Goal: Information Seeking & Learning: Find specific fact

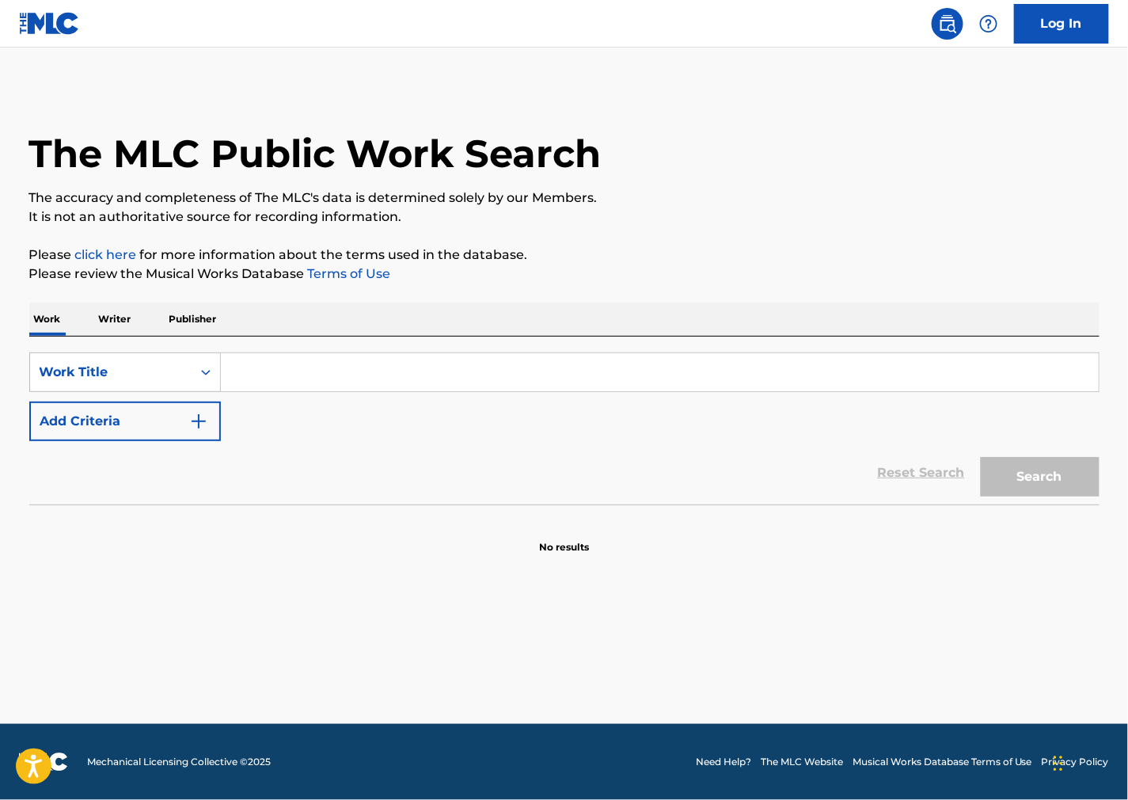
click at [244, 344] on div "SearchWithCriteria8fe27c8e-a9f9-4f4f-8624-7883dbb6dc59 Work Title Add Criteria …" at bounding box center [564, 421] width 1071 height 168
click at [242, 352] on div "SearchWithCriteria8fe27c8e-a9f9-4f4f-8624-7883dbb6dc59 Work Title Add Criteria …" at bounding box center [564, 421] width 1071 height 168
click at [242, 375] on input "Search Form" at bounding box center [660, 372] width 878 height 38
paste input "Bad Belle"
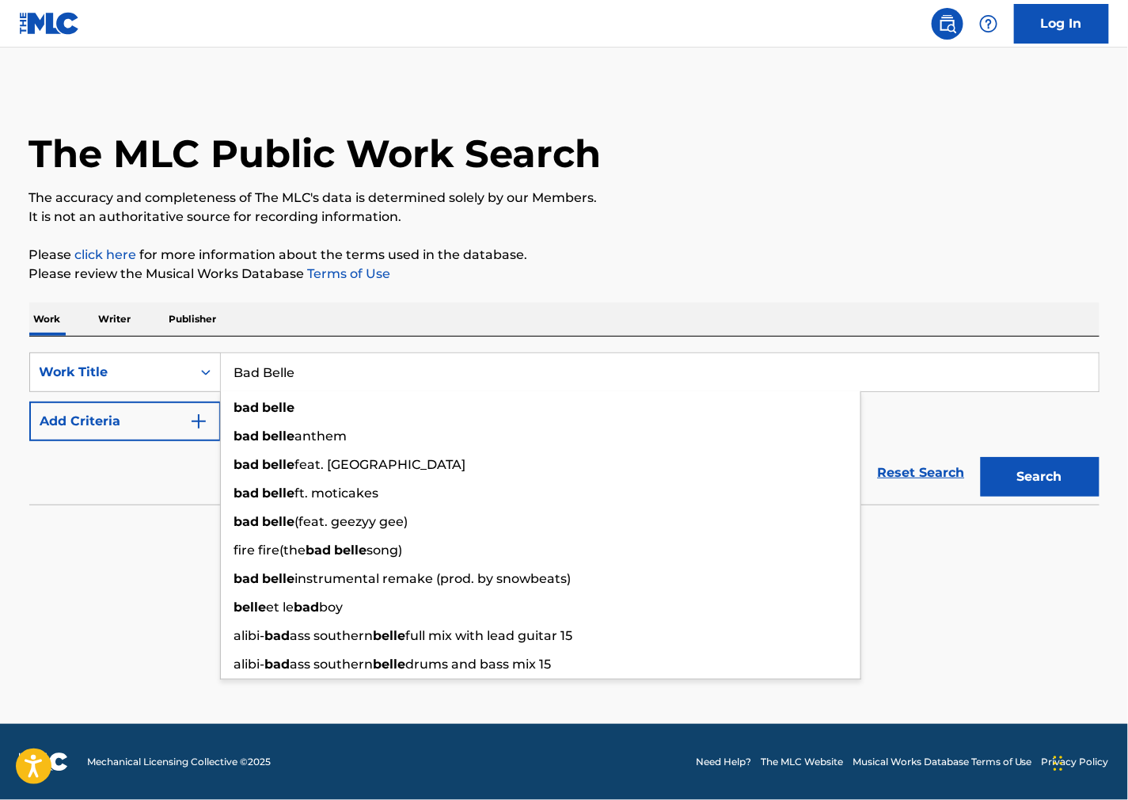
type input "Bad Belle"
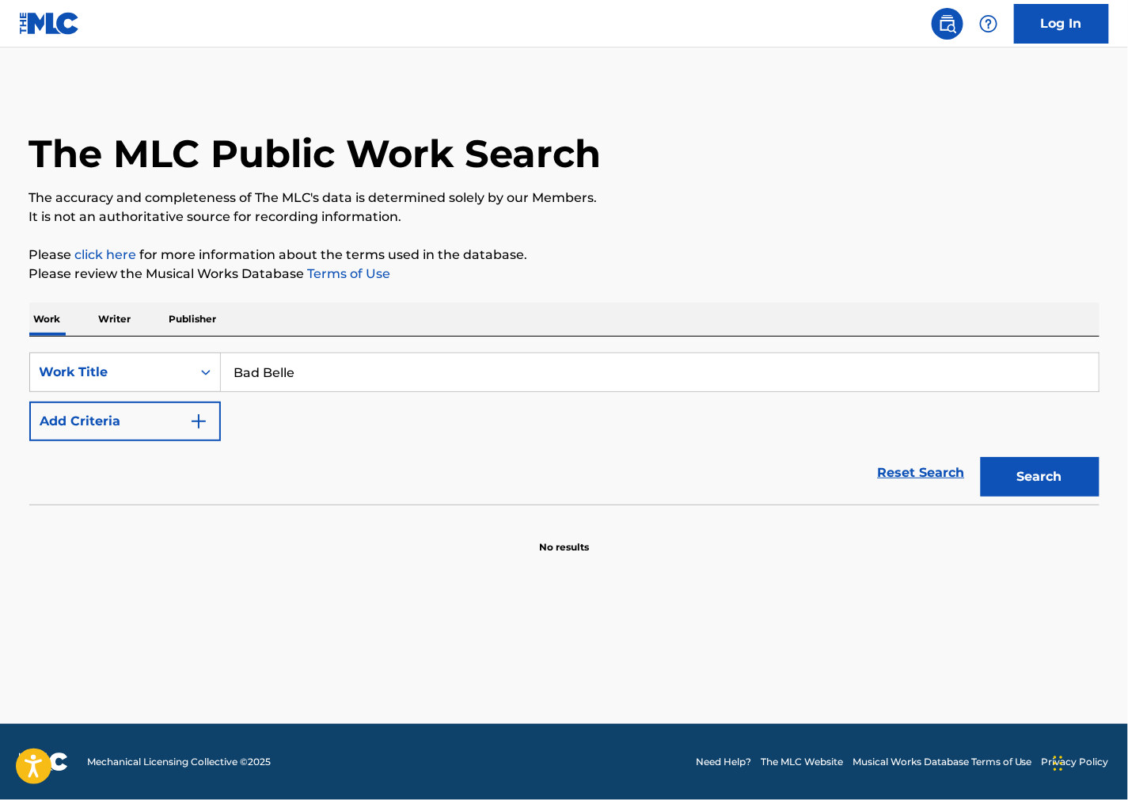
drag, startPoint x: 763, startPoint y: 454, endPoint x: 311, endPoint y: 424, distance: 452.4
click at [744, 454] on div "Reset Search Search" at bounding box center [564, 472] width 1071 height 63
click at [175, 417] on button "Add Criteria" at bounding box center [125, 421] width 192 height 40
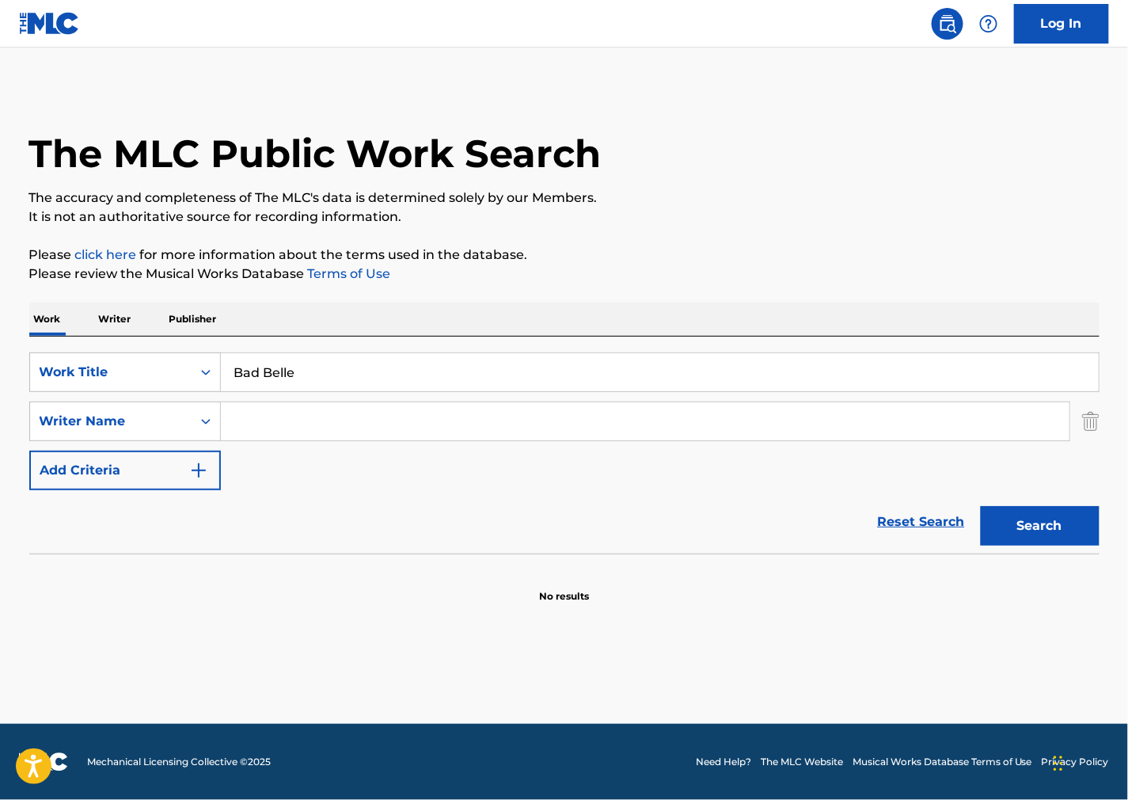
click at [282, 401] on div "Search Form" at bounding box center [646, 421] width 850 height 40
click at [287, 406] on input "Search Form" at bounding box center [645, 421] width 849 height 38
paste input "Etinosa"
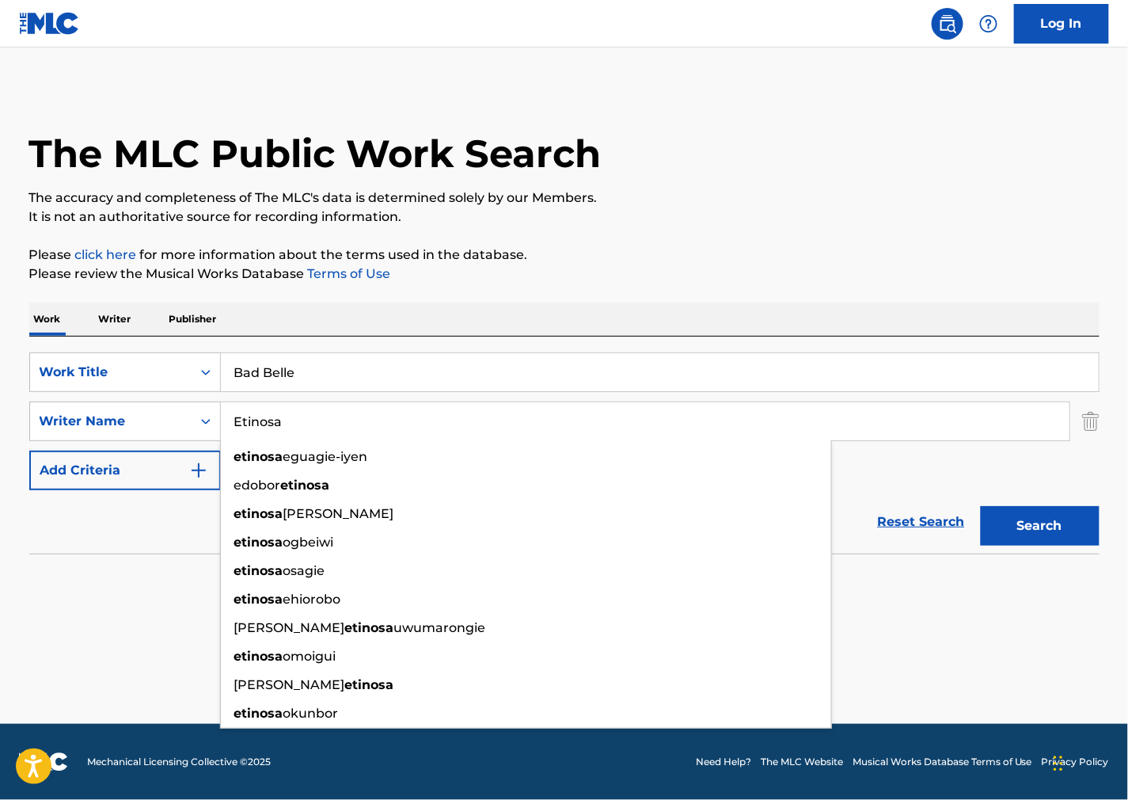
type input "Etinosa"
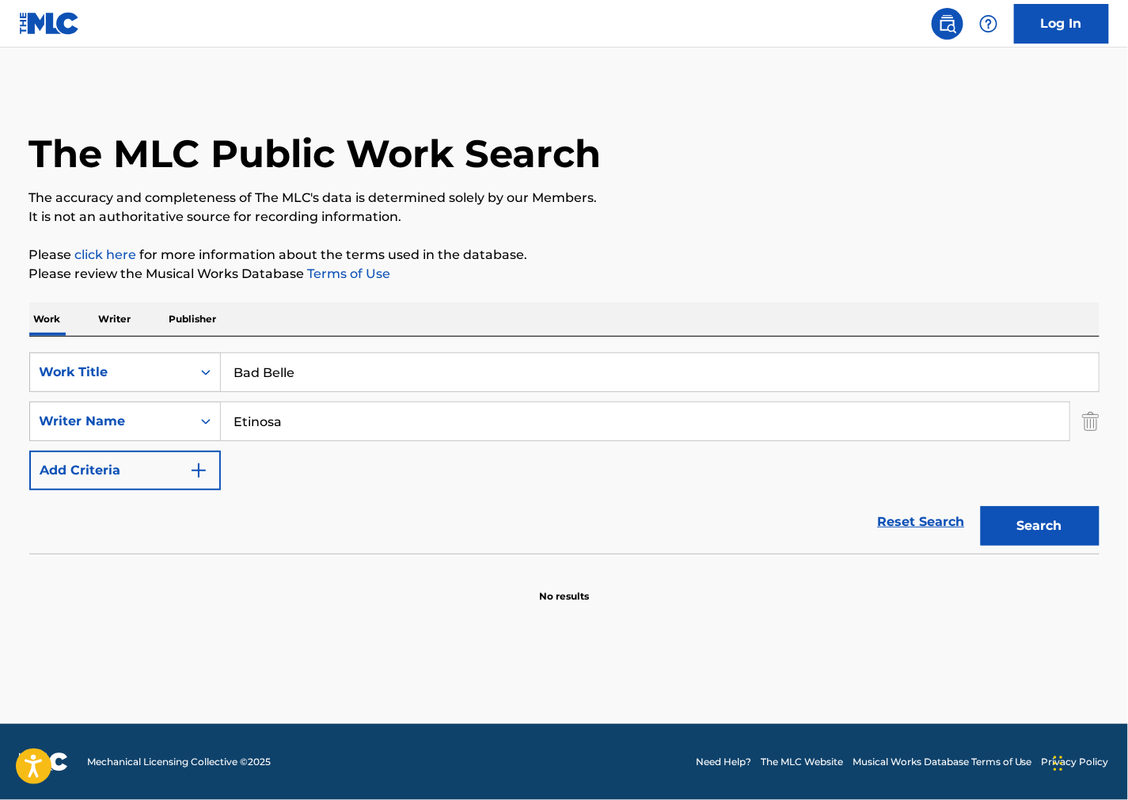
click at [1059, 519] on button "Search" at bounding box center [1040, 526] width 119 height 40
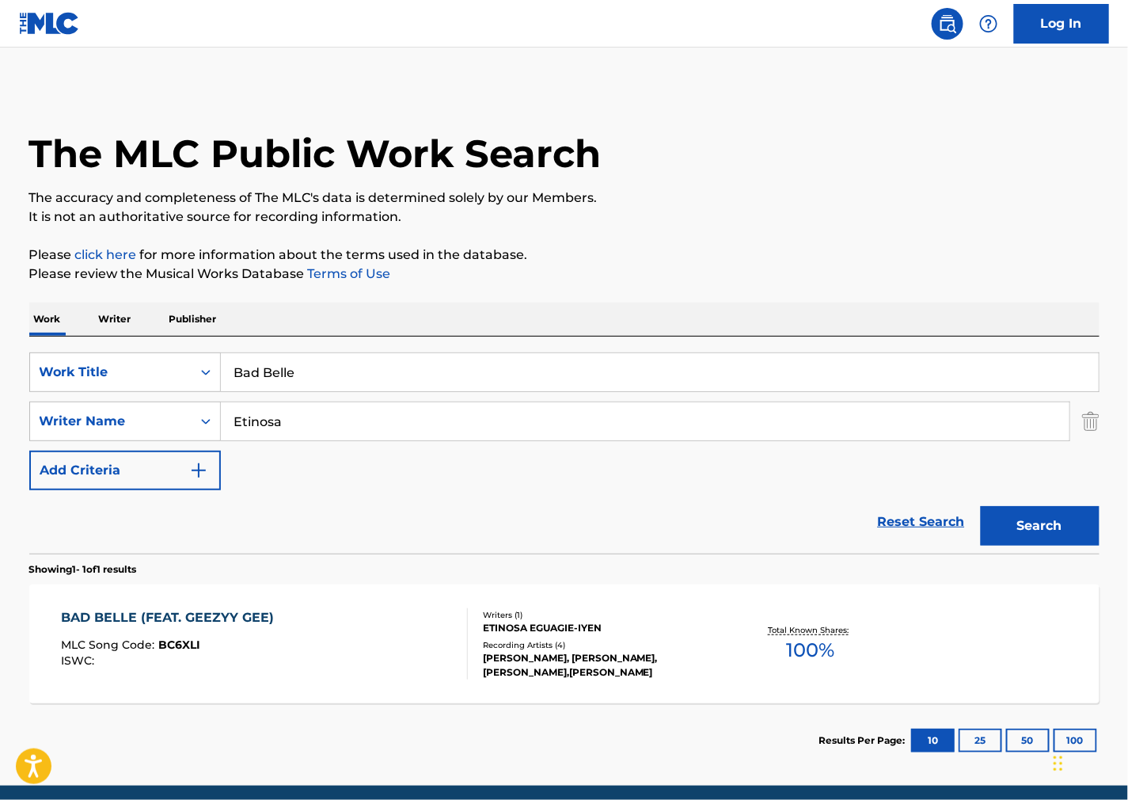
click at [344, 643] on div "BAD BELLE (FEAT. [PERSON_NAME]) MLC Song Code : BC6XLI ISWC :" at bounding box center [264, 643] width 407 height 71
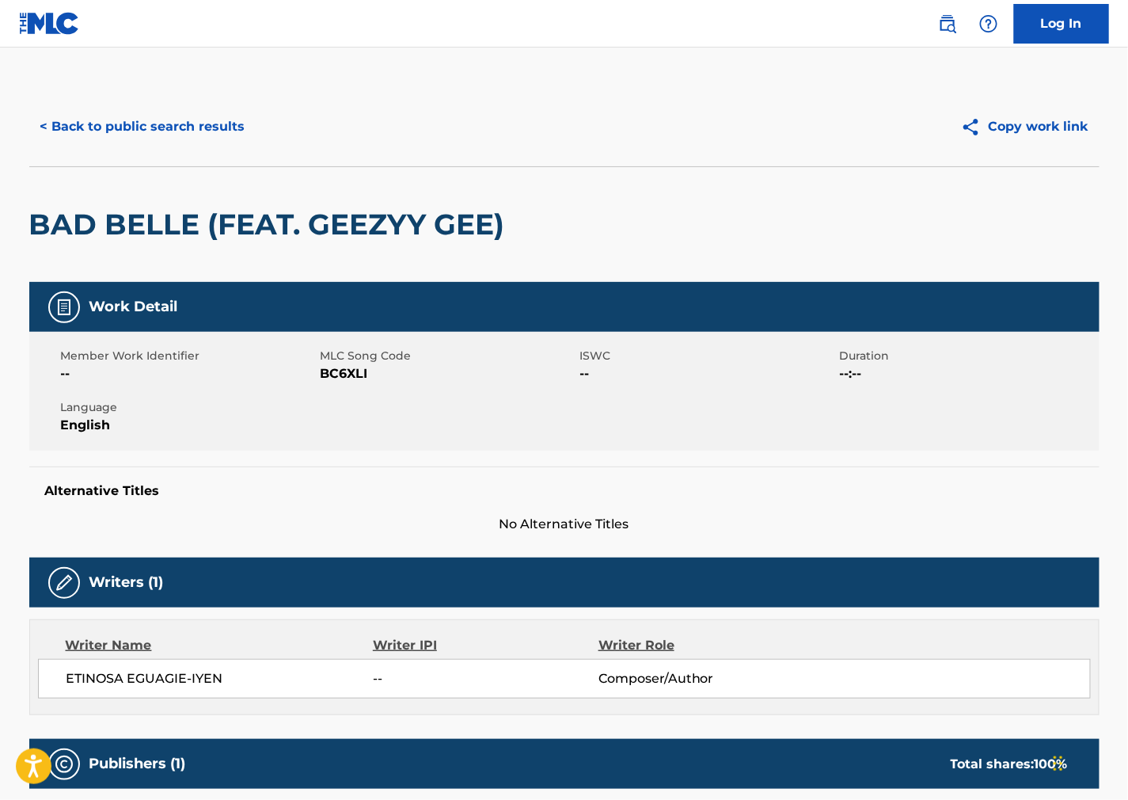
click at [346, 377] on span "BC6XLI" at bounding box center [449, 373] width 256 height 19
copy span "BC6XLI"
click at [615, 423] on div "Member Work Identifier -- MLC Song Code BC6XLI ISWC -- Duration --:-- Language …" at bounding box center [564, 391] width 1071 height 119
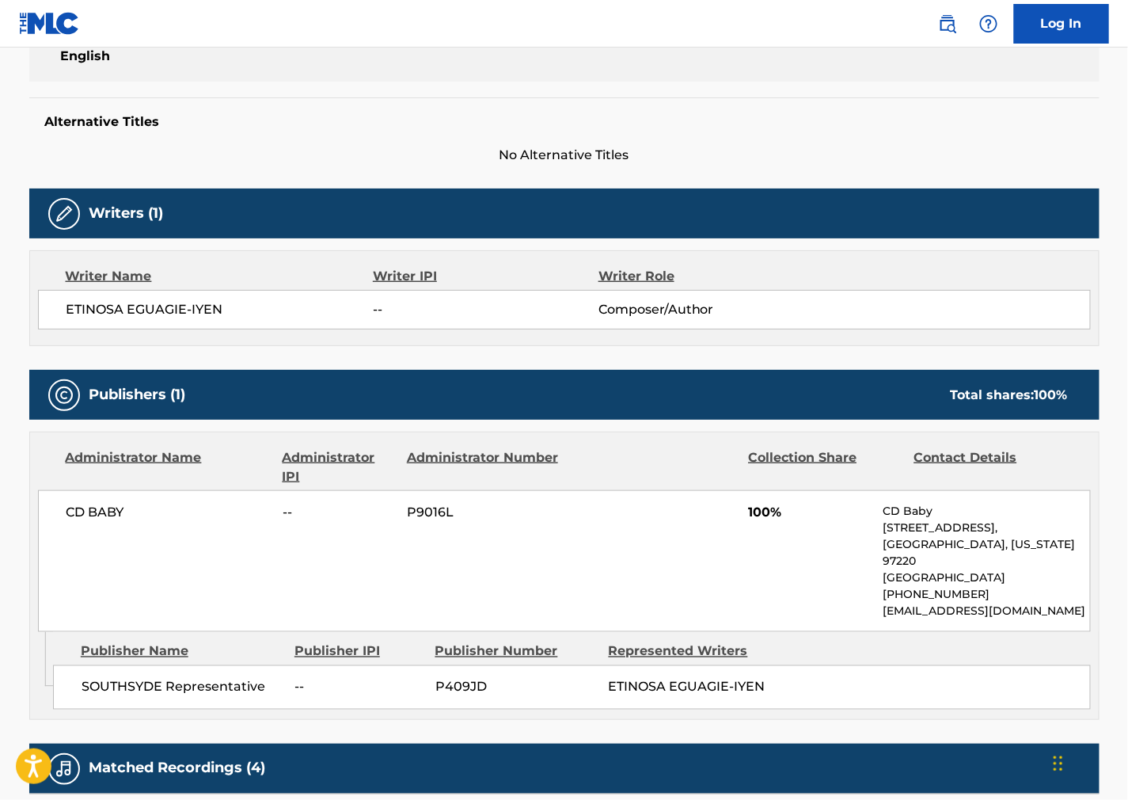
scroll to position [527, 0]
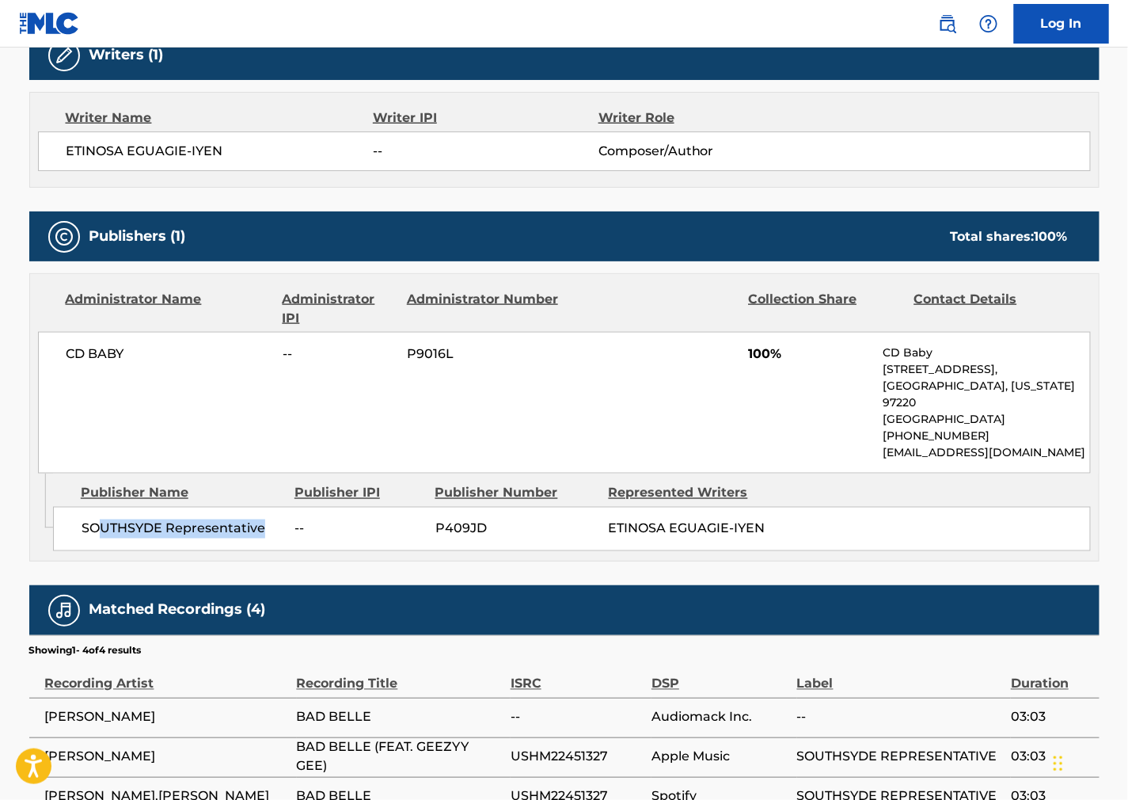
drag, startPoint x: 230, startPoint y: 533, endPoint x: 99, endPoint y: 527, distance: 131.6
click at [99, 527] on span "SOUTHSYDE Representative" at bounding box center [183, 528] width 202 height 19
drag, startPoint x: 155, startPoint y: 364, endPoint x: 42, endPoint y: 352, distance: 113.9
click at [42, 352] on div "CD BABY -- P9016L 100% CD Baby [STREET_ADDRESS][US_STATE] [PHONE_NUMBER] [EMAIL…" at bounding box center [564, 403] width 1053 height 142
copy span "CD BABY"
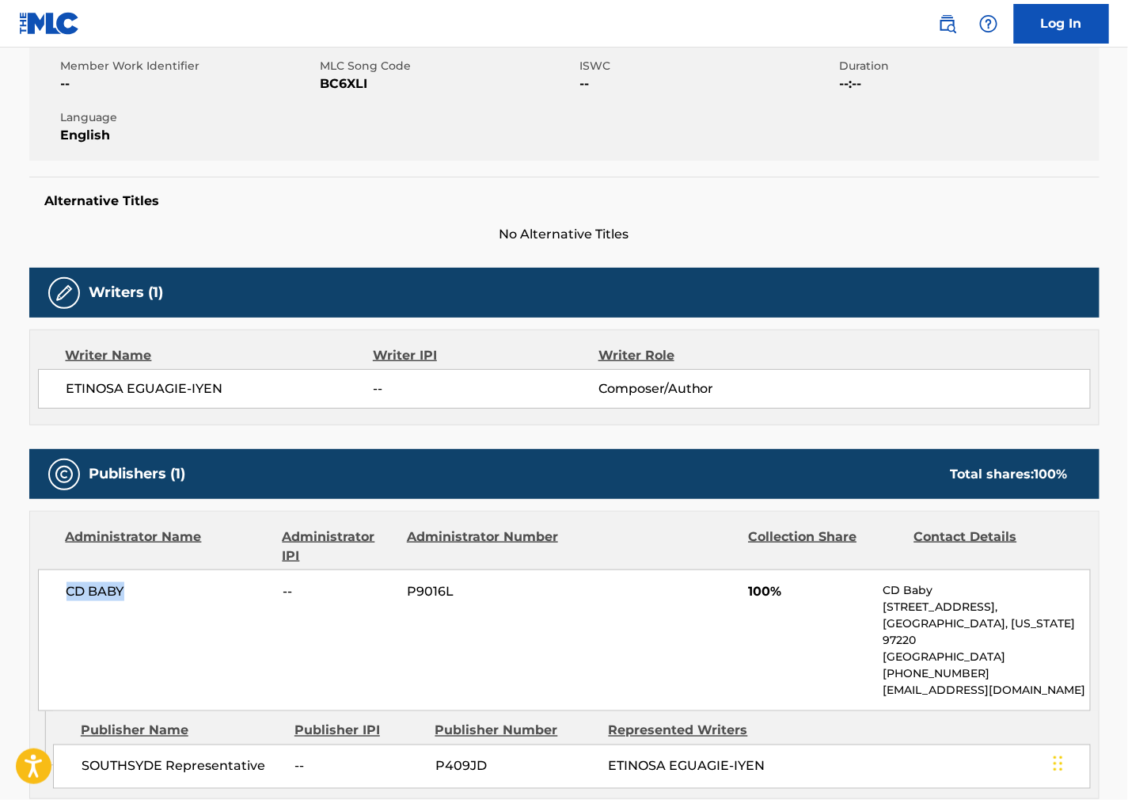
scroll to position [0, 0]
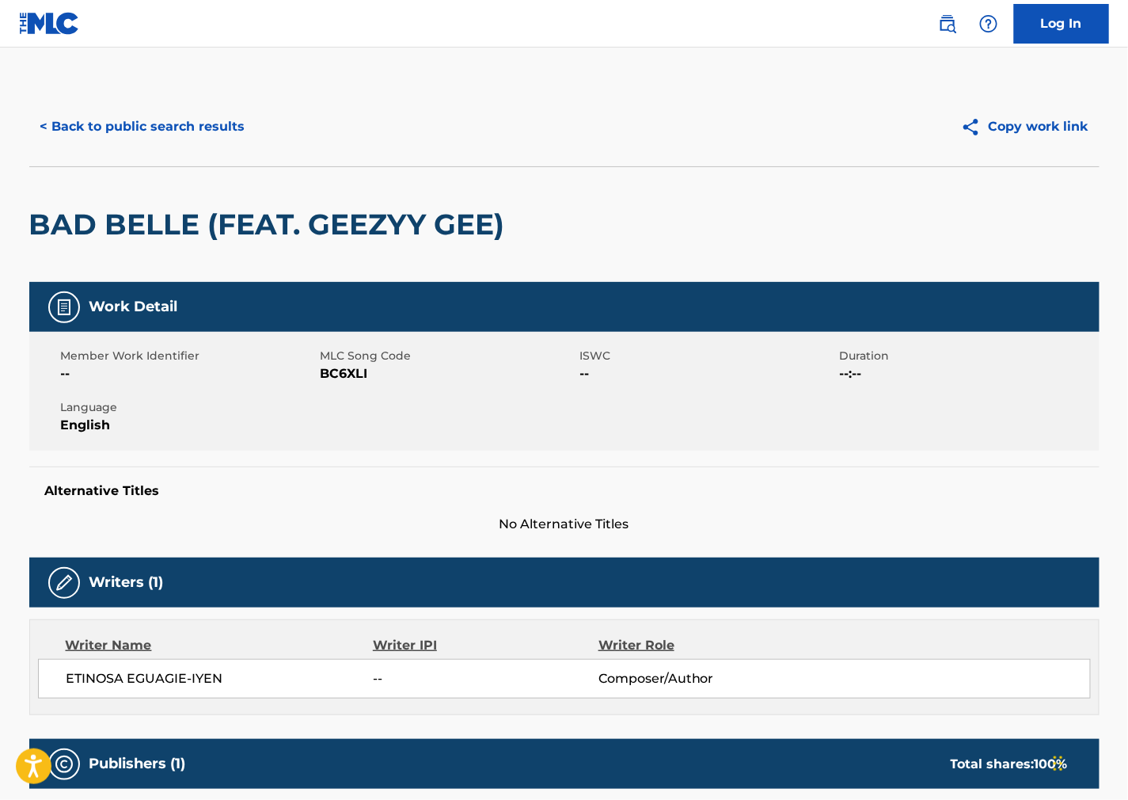
click at [178, 120] on button "< Back to public search results" at bounding box center [142, 127] width 227 height 40
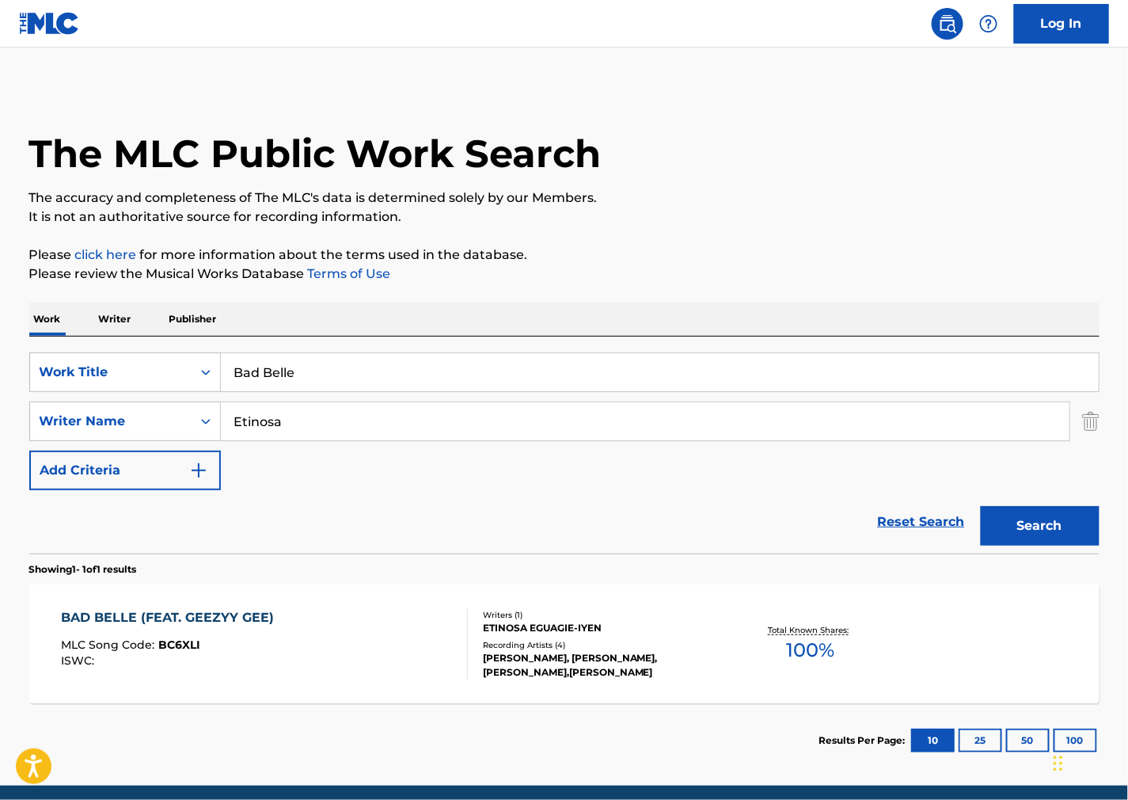
drag, startPoint x: 390, startPoint y: 363, endPoint x: 404, endPoint y: 492, distance: 129.8
click at [25, 358] on div "The MLC Public Work Search The accuracy and completeness of The MLC's data is d…" at bounding box center [564, 432] width 1109 height 690
paste input "Tyxero Asteri"
type input "Tyxero Asteri"
drag, startPoint x: 336, startPoint y: 436, endPoint x: -39, endPoint y: 368, distance: 380.7
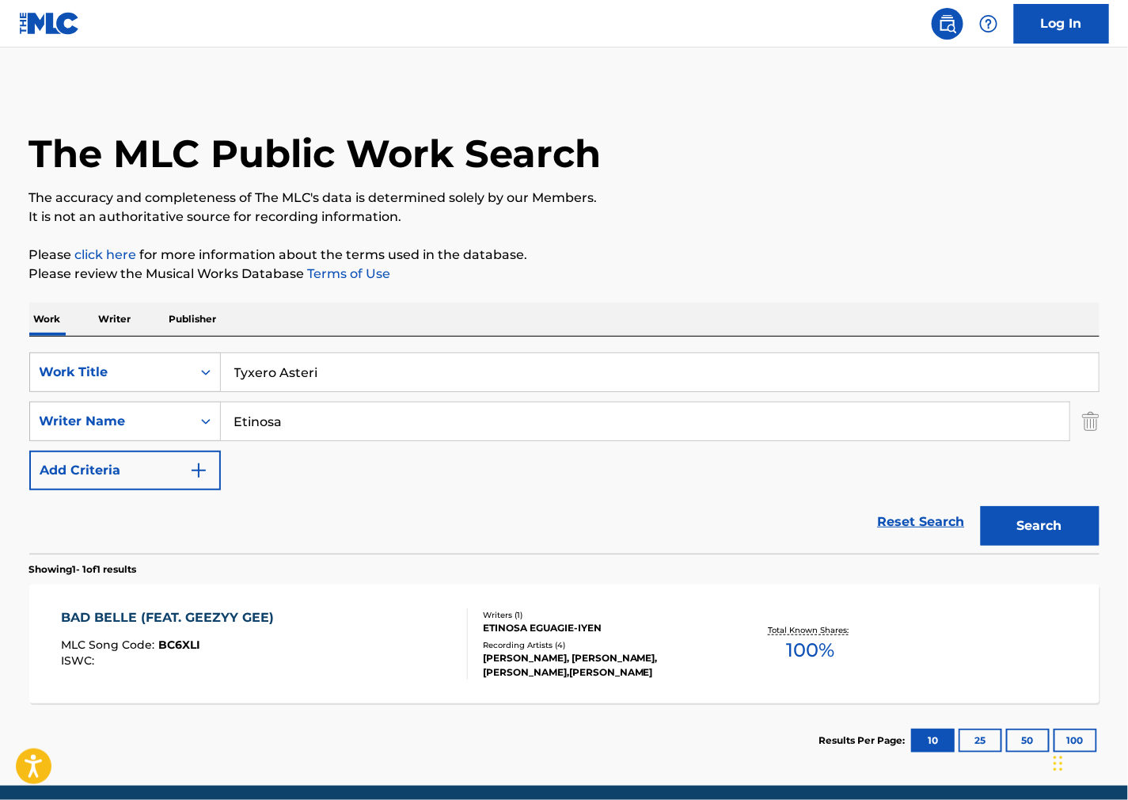
click at [0, 368] on html "Accessibility Screen-Reader Guide, Feedback, and Issue Reporting | New window L…" at bounding box center [564, 400] width 1128 height 800
click at [993, 504] on div "Search" at bounding box center [1036, 521] width 127 height 63
click at [1012, 526] on button "Search" at bounding box center [1040, 526] width 119 height 40
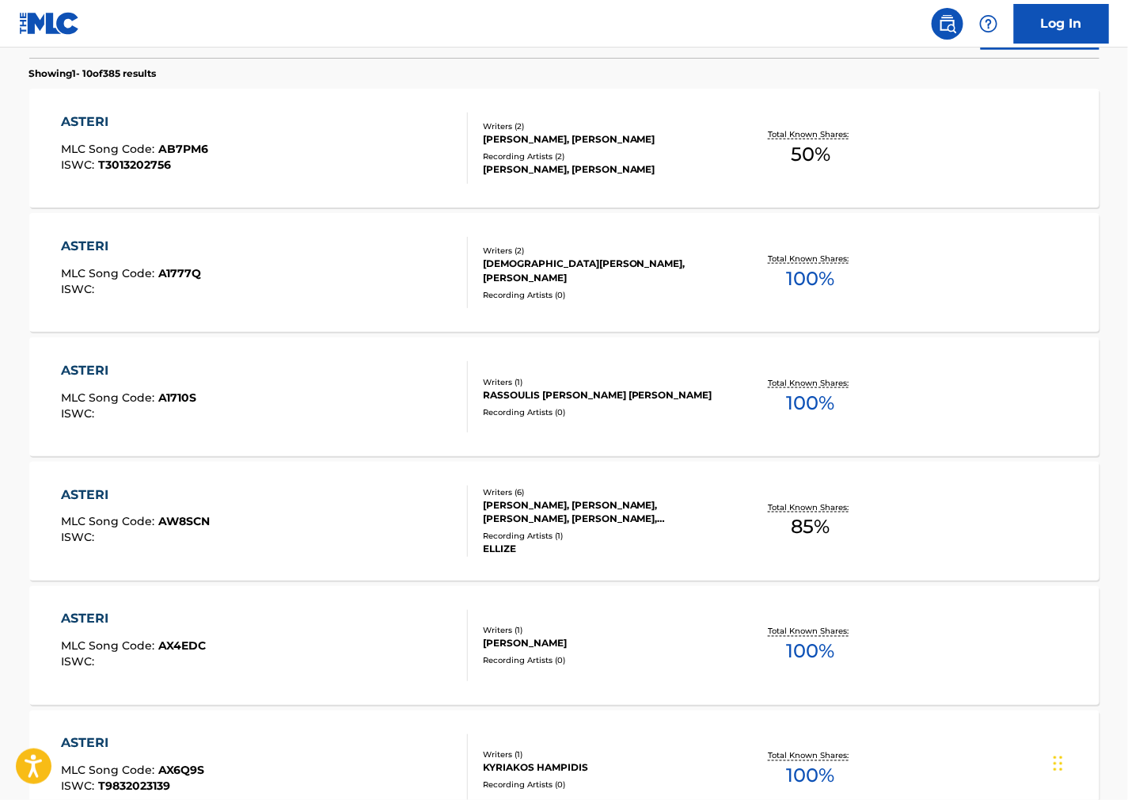
scroll to position [527, 0]
